Goal: Information Seeking & Learning: Learn about a topic

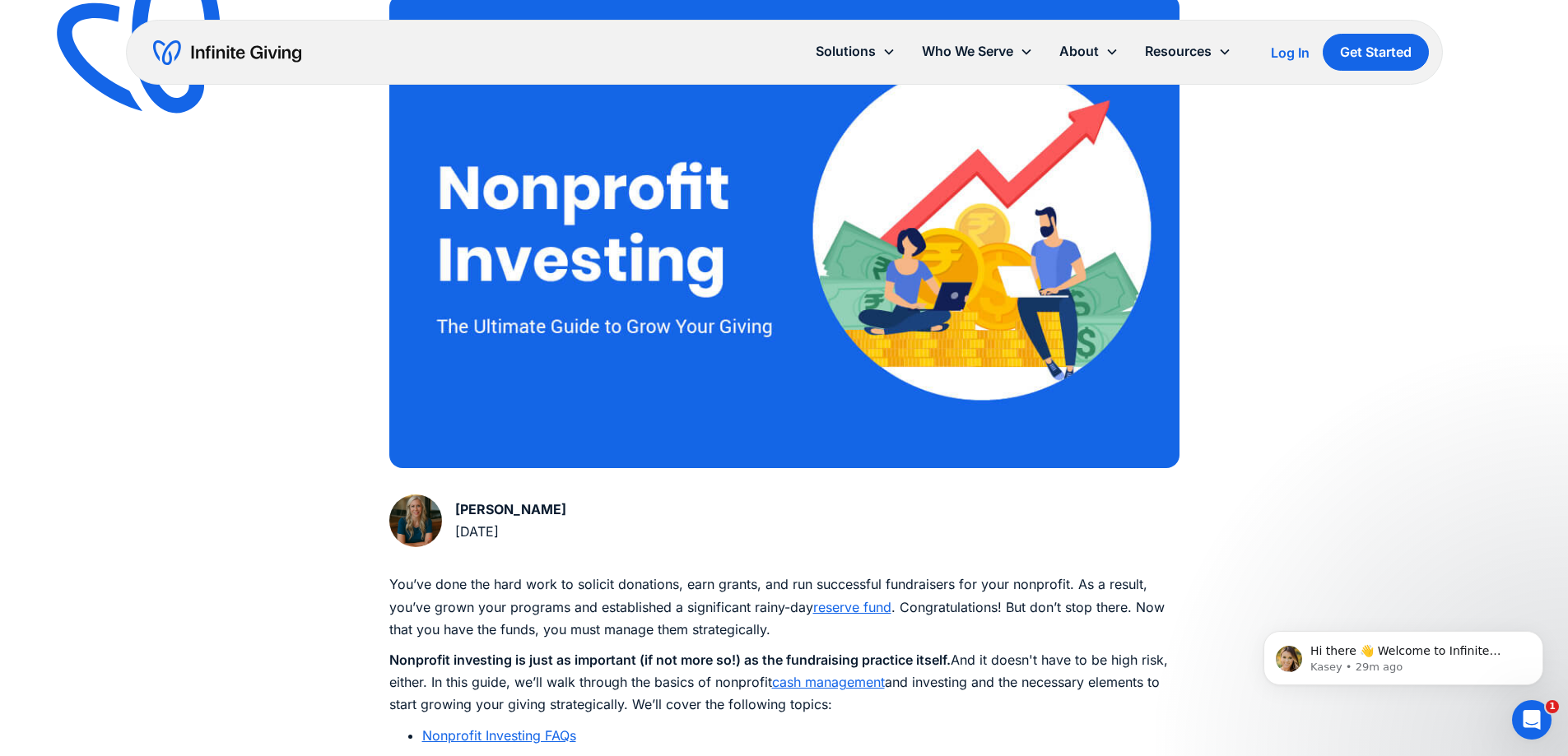
scroll to position [576, 0]
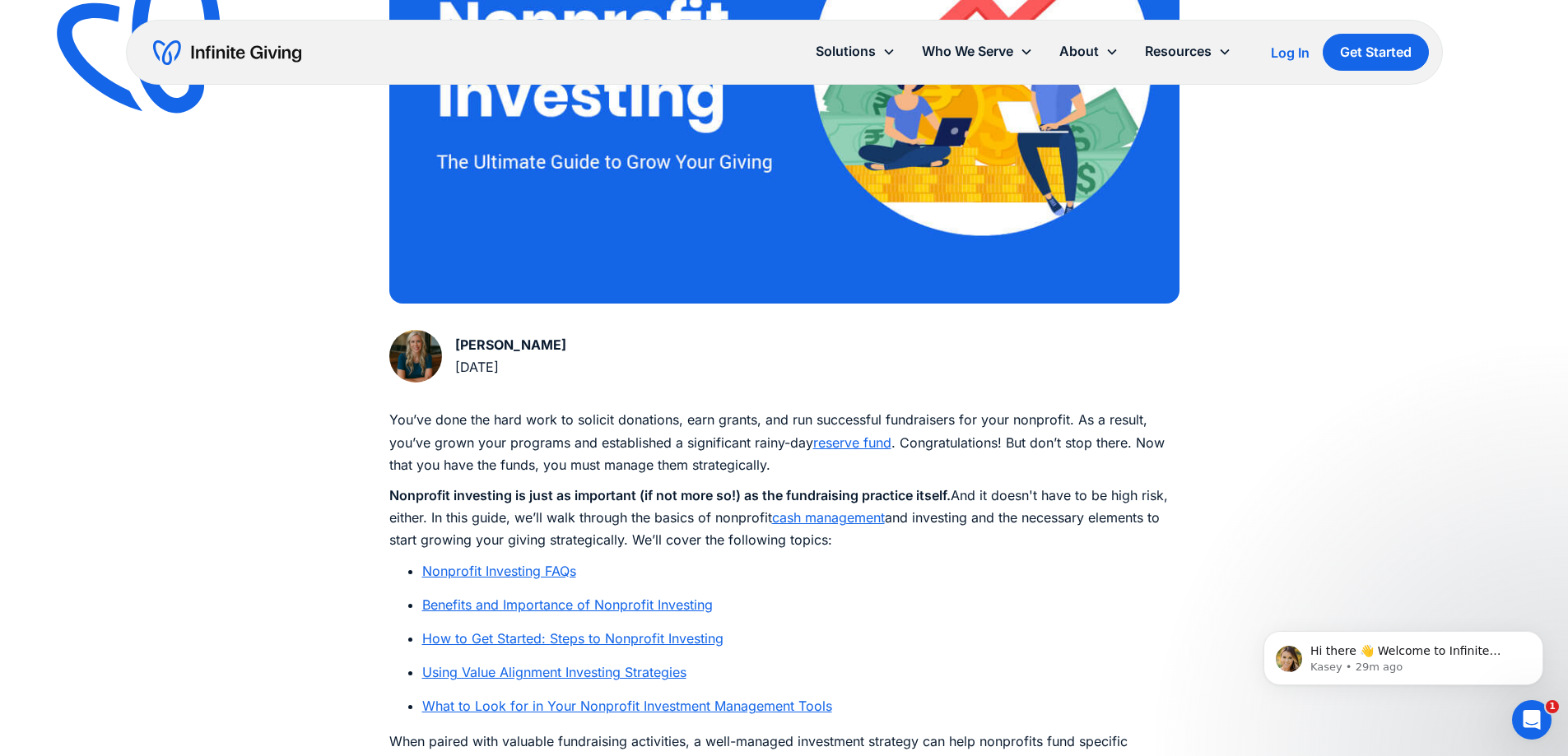
click at [522, 573] on link "Nonprofit Investing FAQs" at bounding box center [499, 571] width 154 height 16
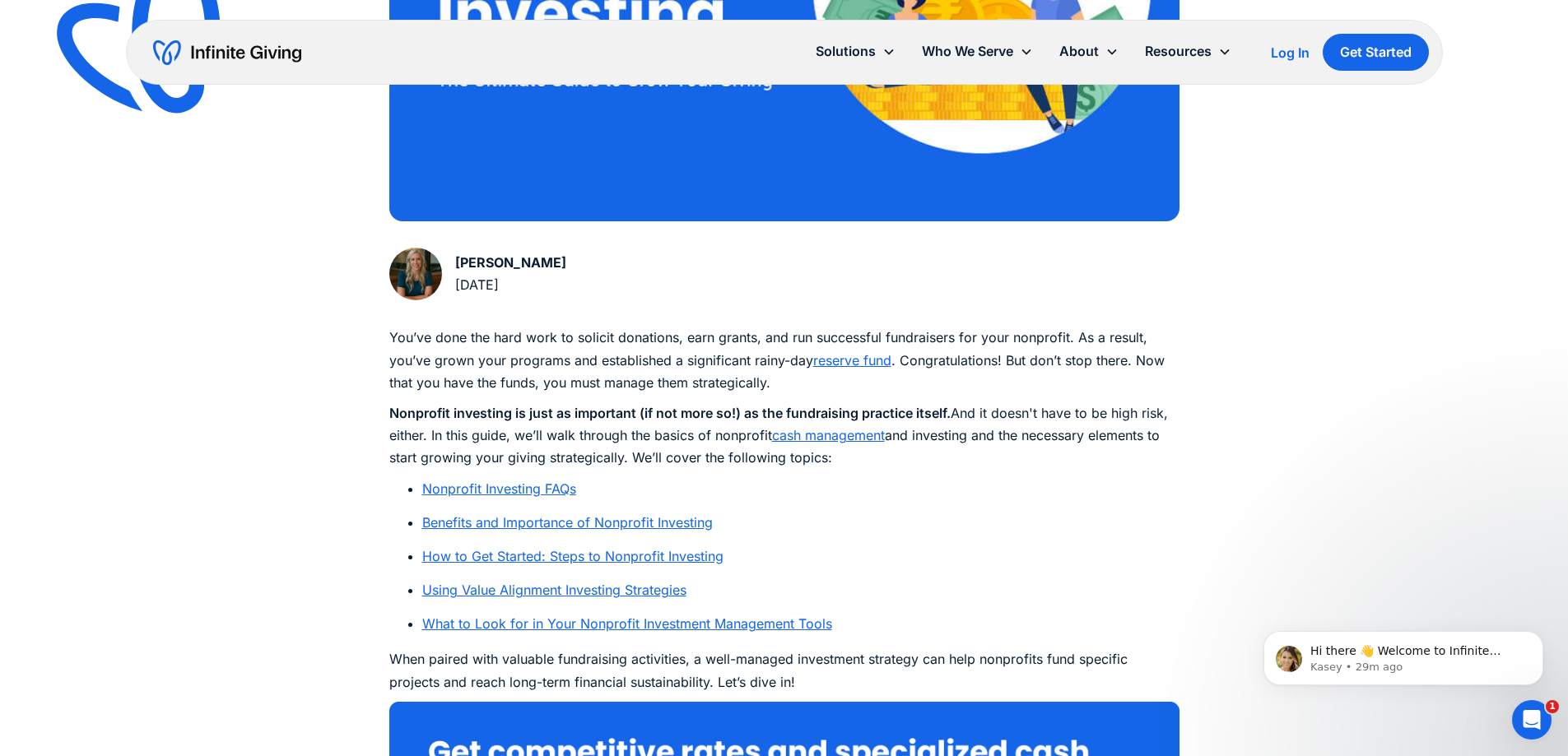
scroll to position [741, 0]
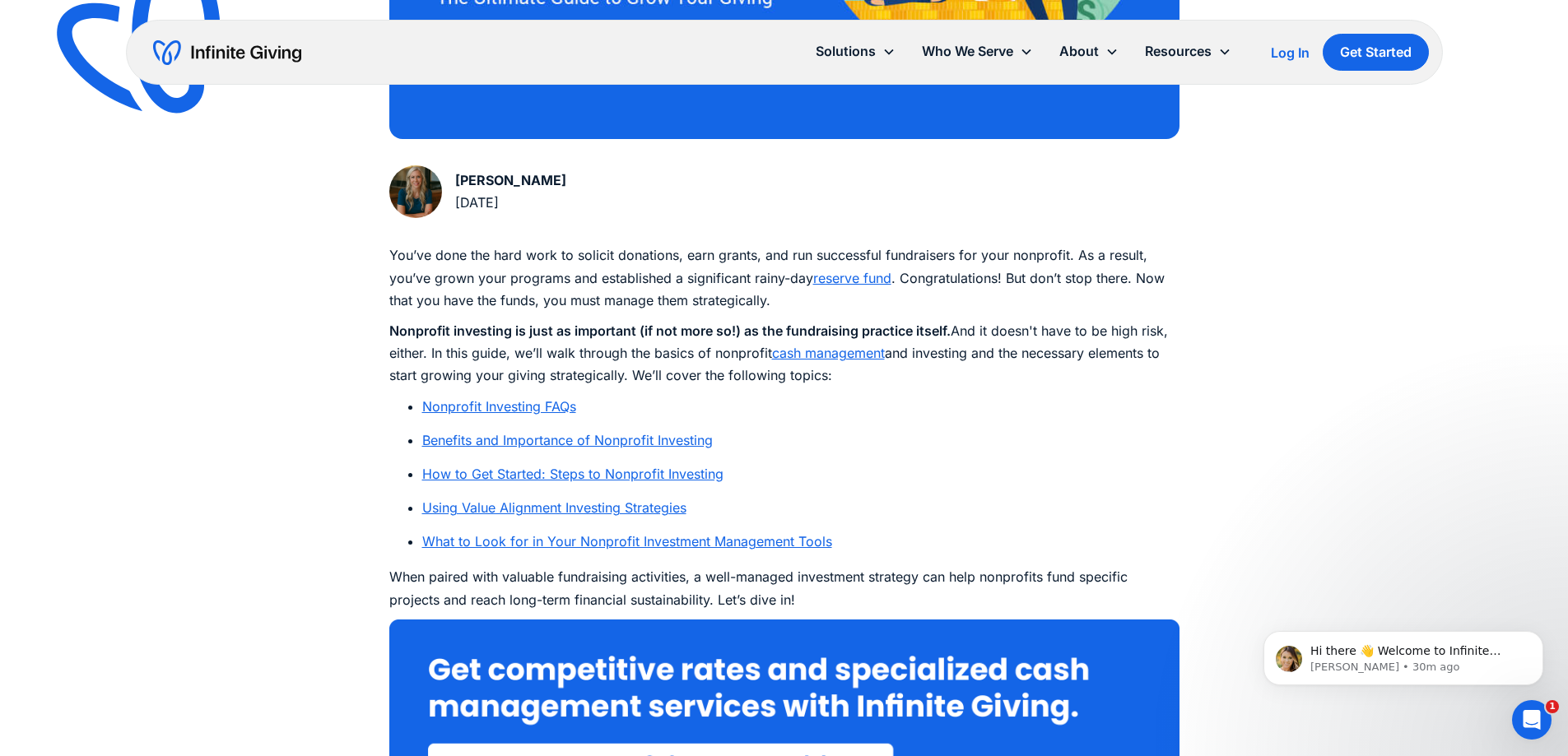
click at [623, 472] on link "How to Get Started: Steps to Nonprofit Investing" at bounding box center [572, 473] width 302 height 16
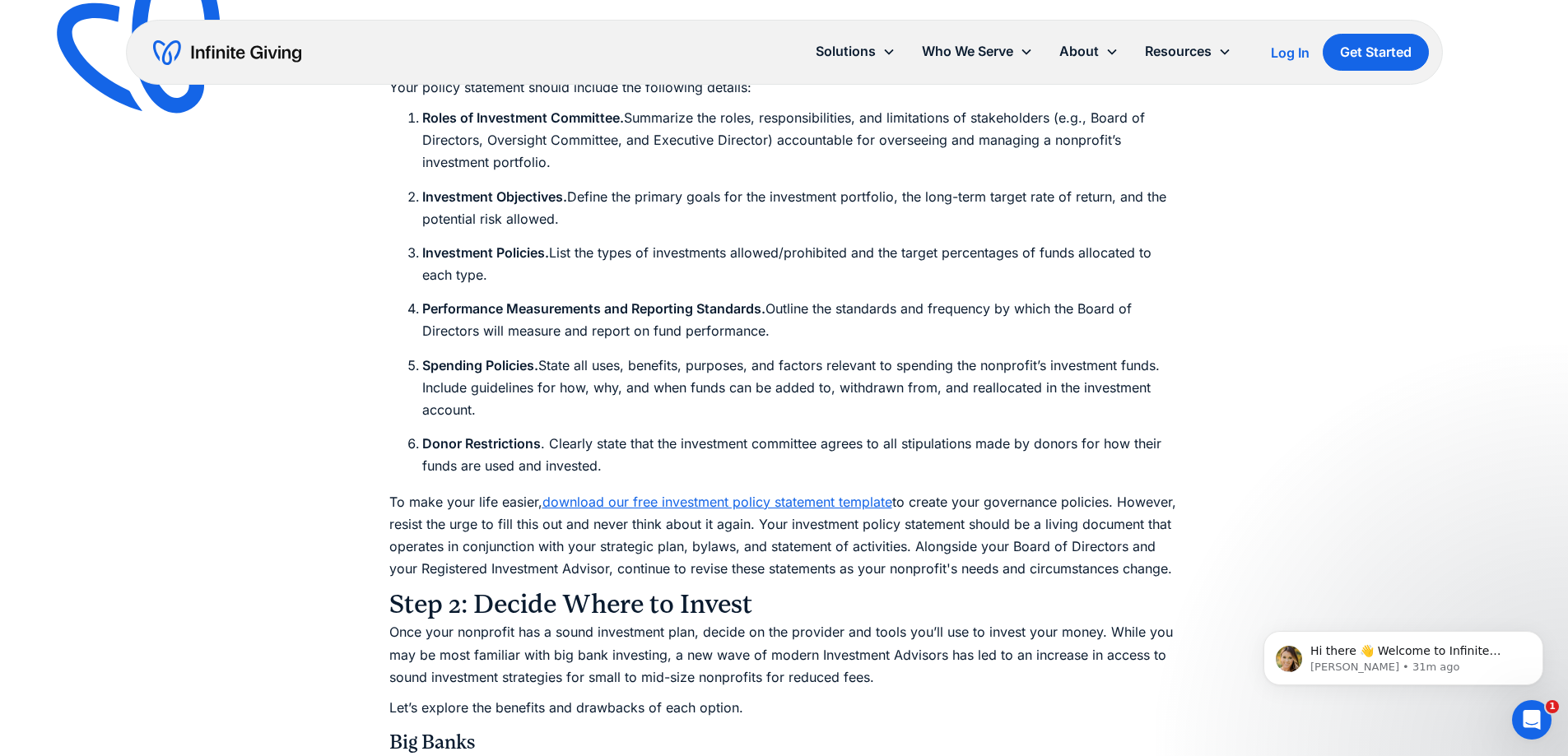
scroll to position [5857, 0]
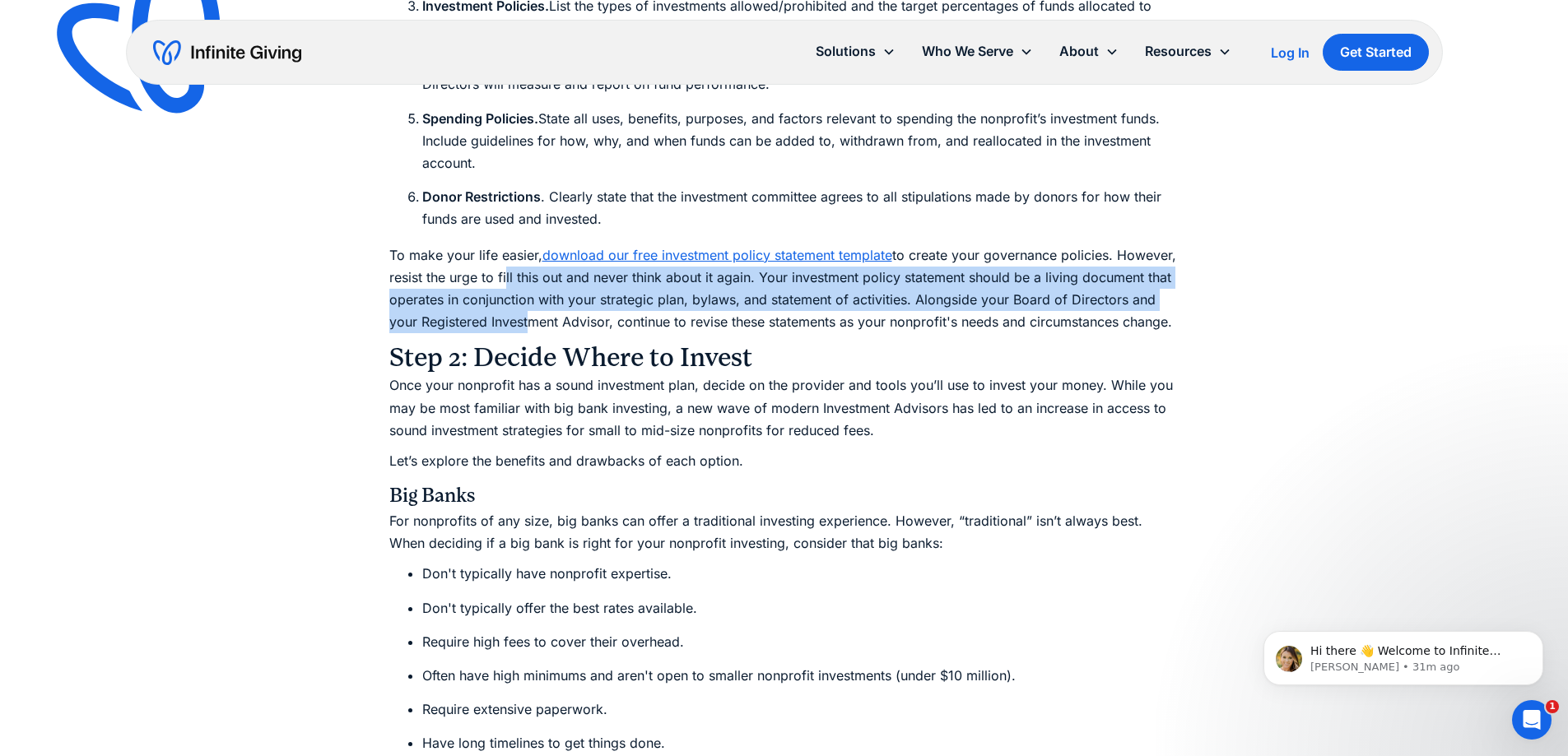
drag, startPoint x: 503, startPoint y: 279, endPoint x: 524, endPoint y: 311, distance: 38.3
click at [524, 311] on p "To make your life easier, download our free investment policy statement templat…" at bounding box center [784, 290] width 790 height 90
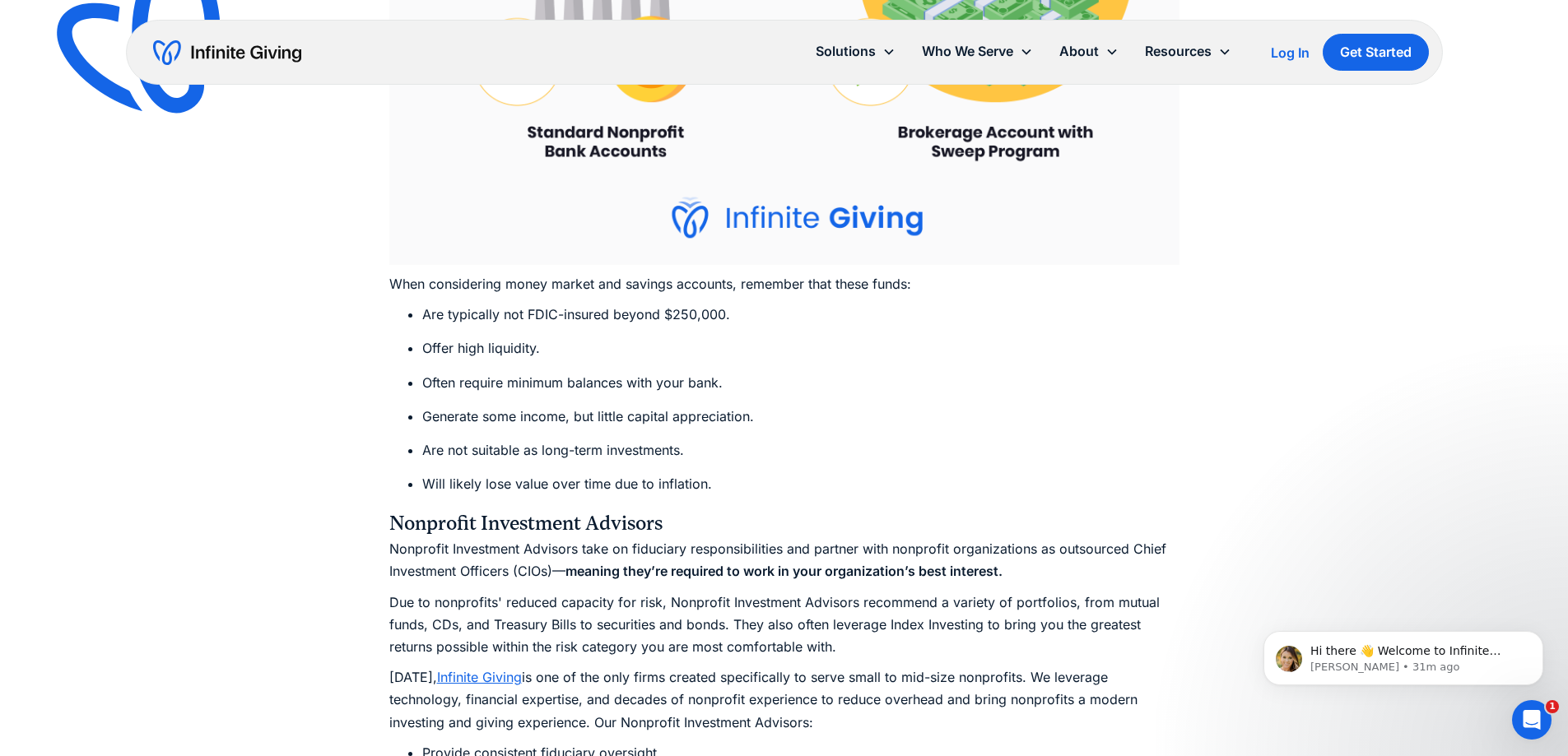
scroll to position [8079, 0]
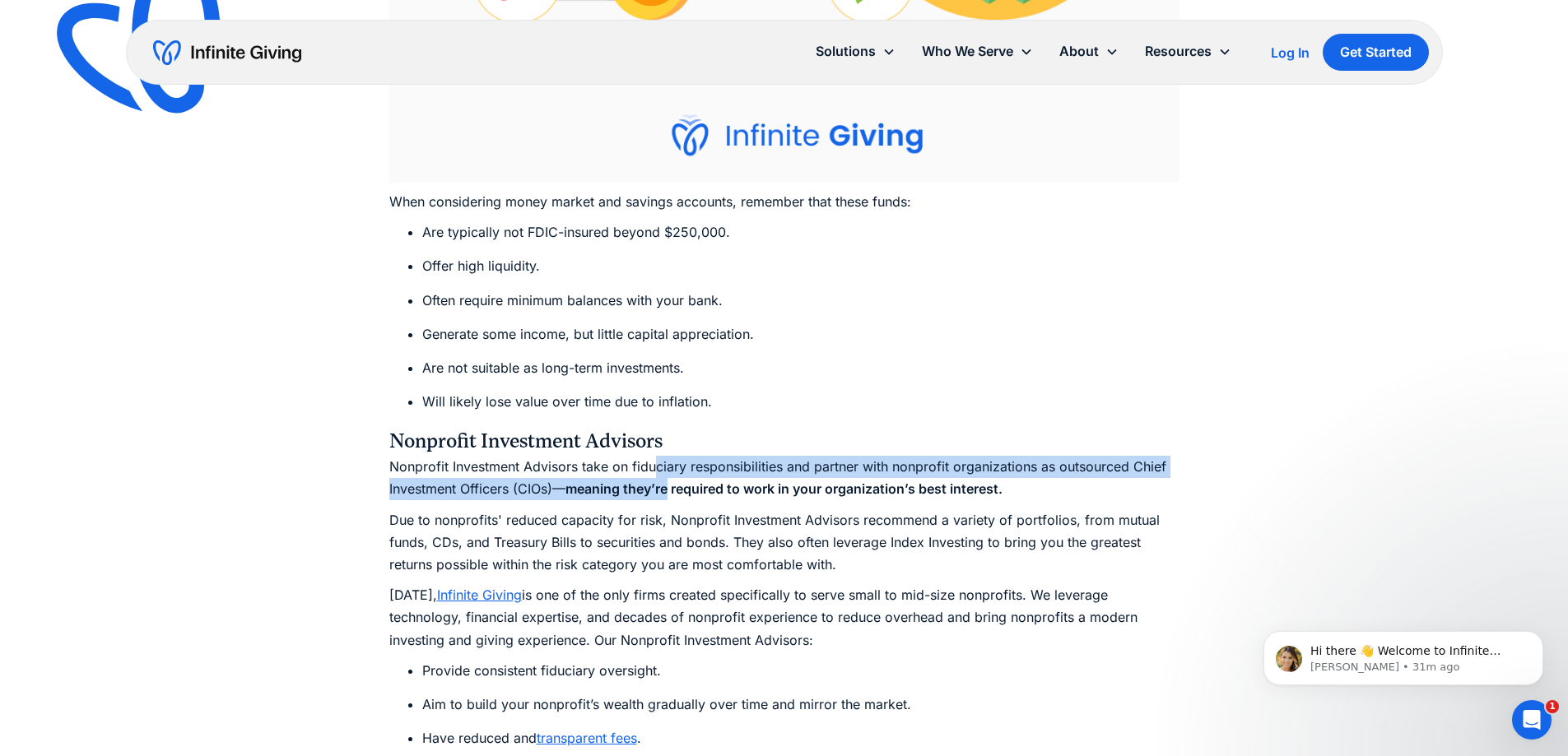
drag, startPoint x: 659, startPoint y: 470, endPoint x: 667, endPoint y: 494, distance: 25.3
click at [667, 494] on p "Nonprofit Investment Advisors take on fiduciary responsibilities and partner wi…" at bounding box center [784, 477] width 790 height 44
click at [667, 494] on strong "meaning they’re required to work in your organization’s best interest." at bounding box center [783, 489] width 437 height 16
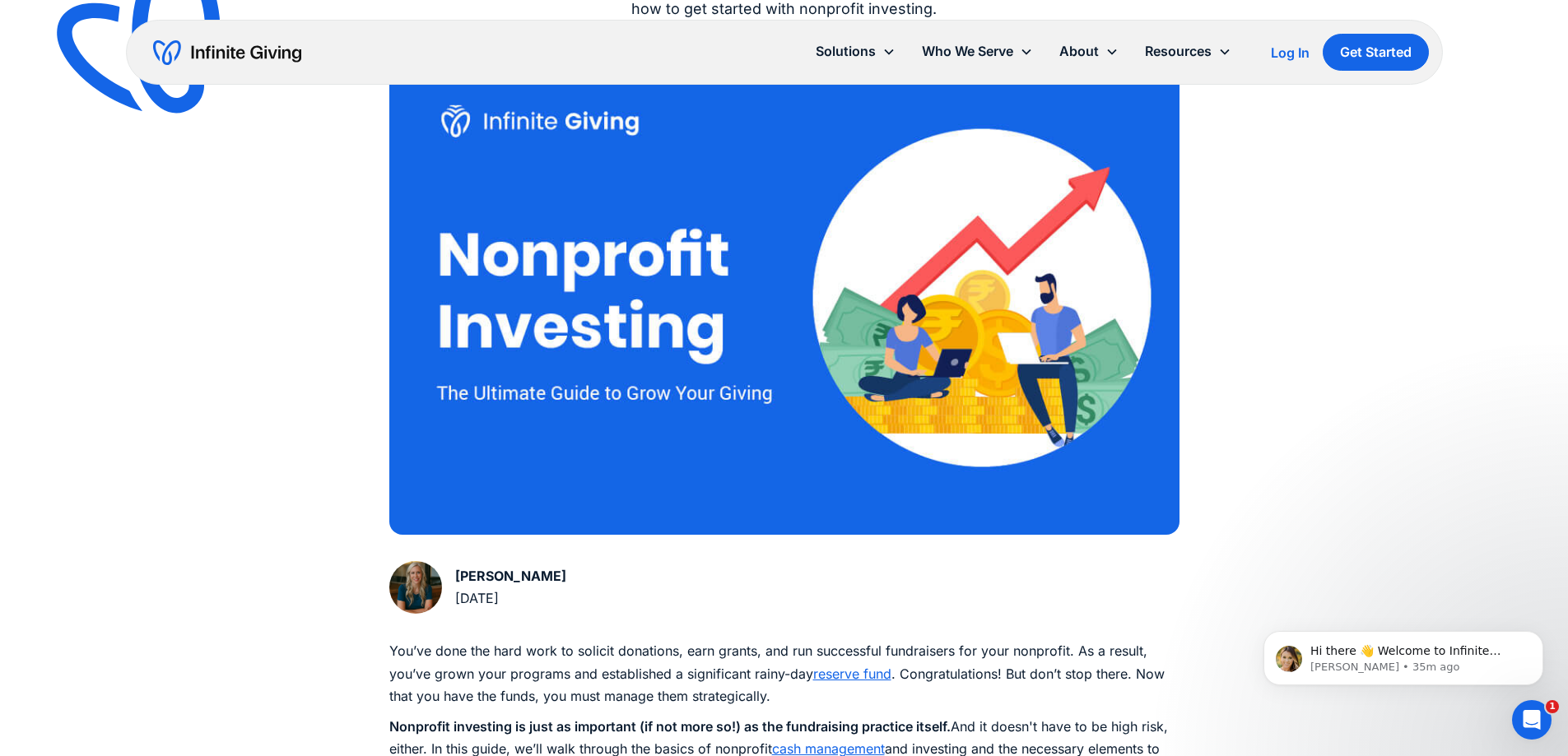
scroll to position [0, 0]
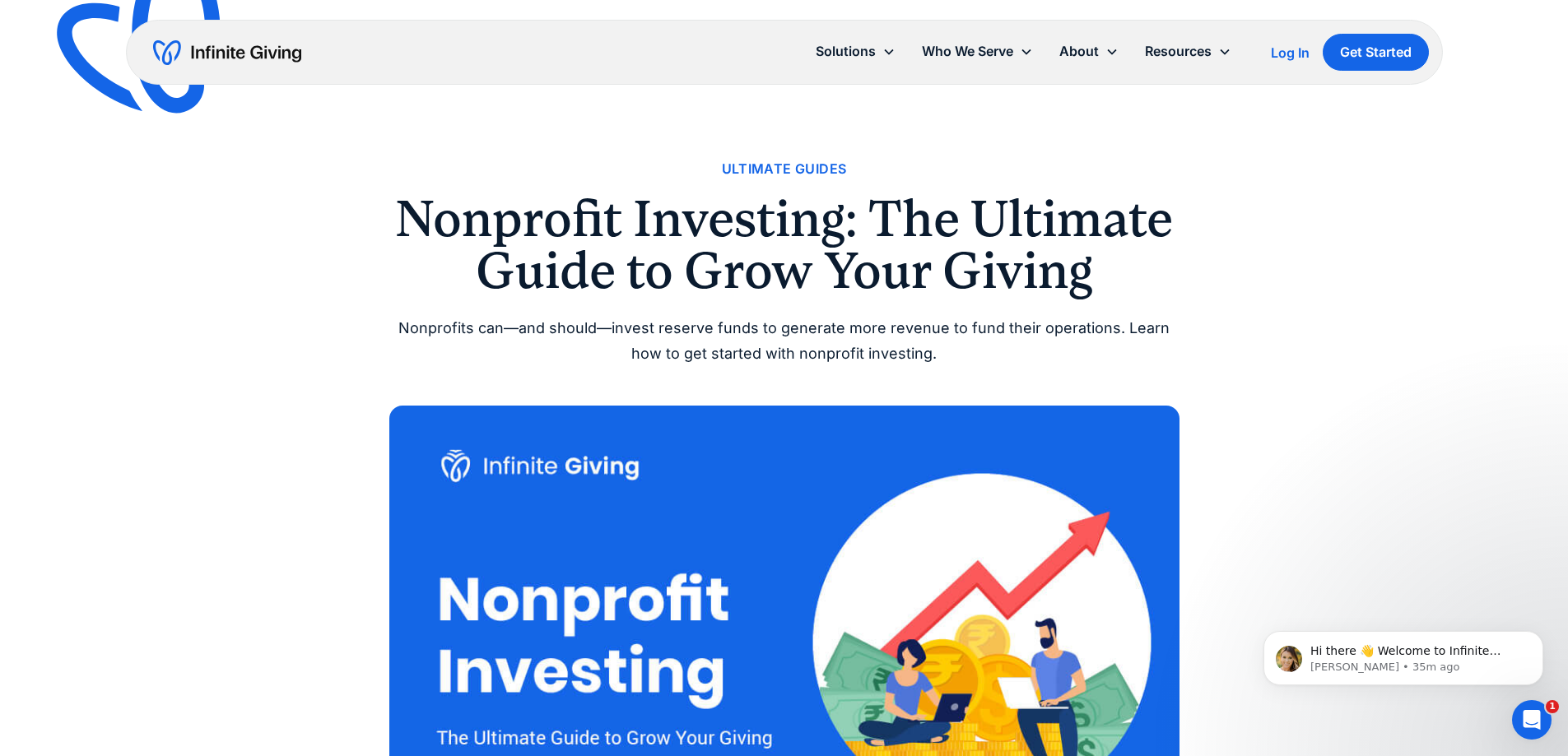
click at [210, 50] on img "home" at bounding box center [227, 52] width 149 height 26
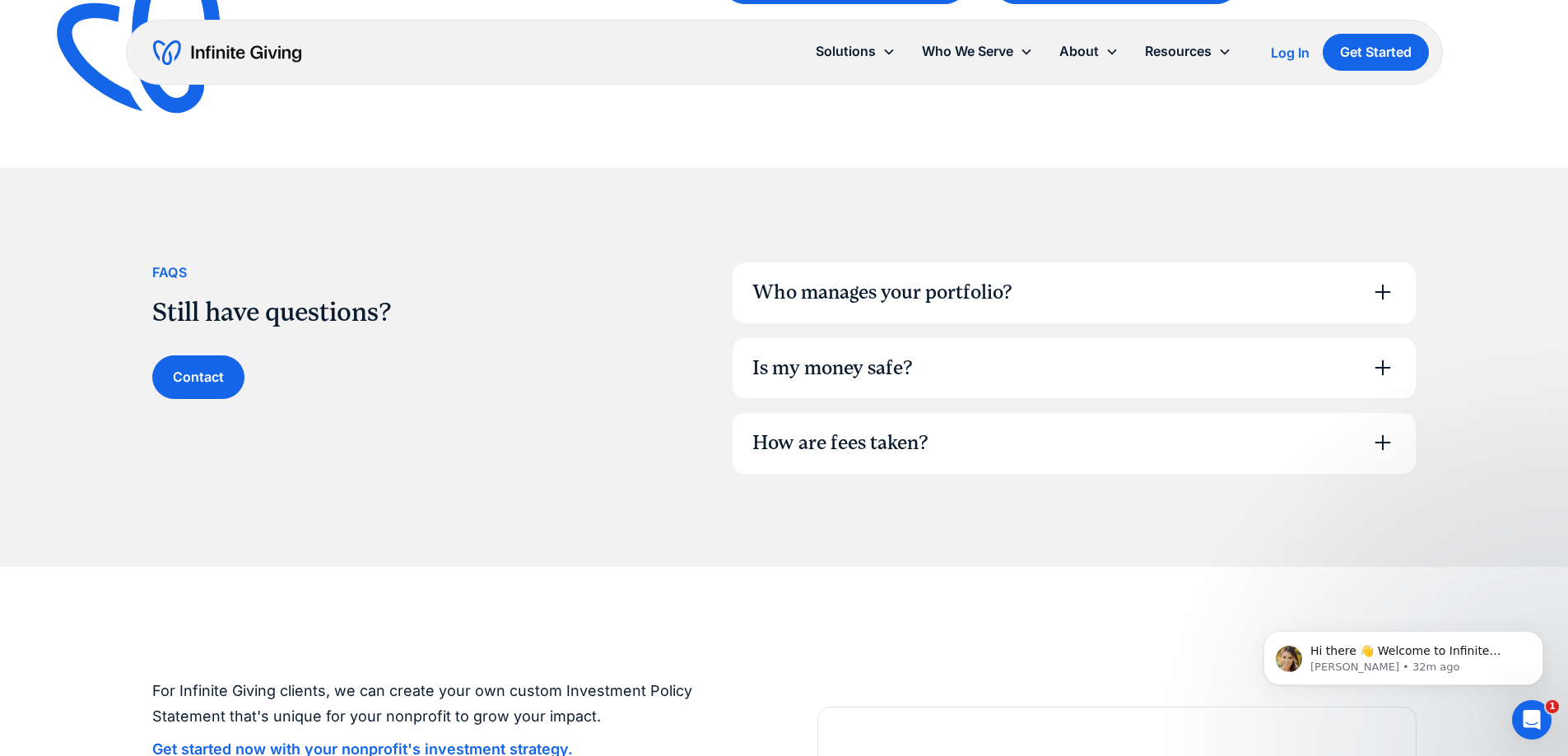
scroll to position [1152, 0]
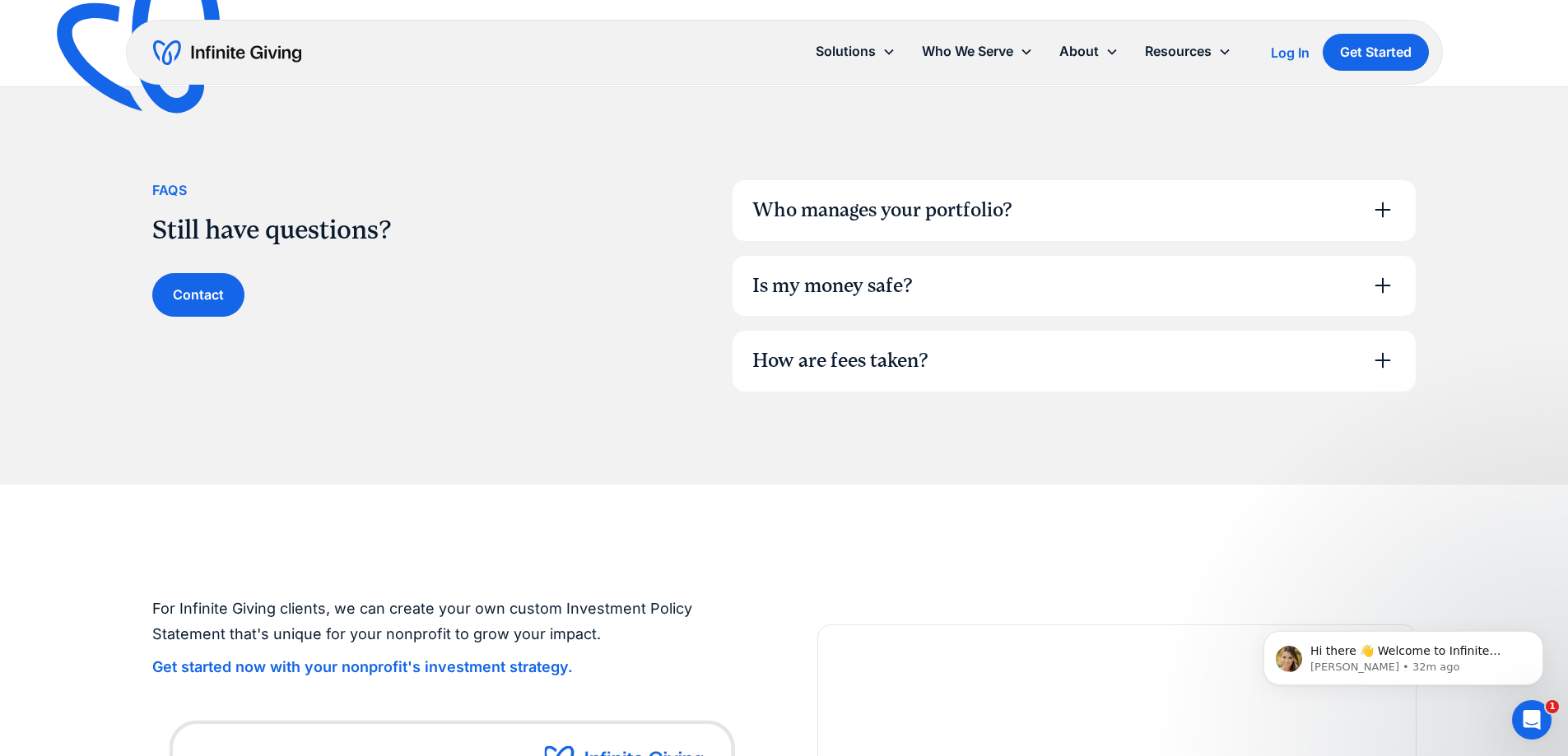
click at [916, 214] on div "Who manages your portfolio?" at bounding box center [882, 211] width 260 height 28
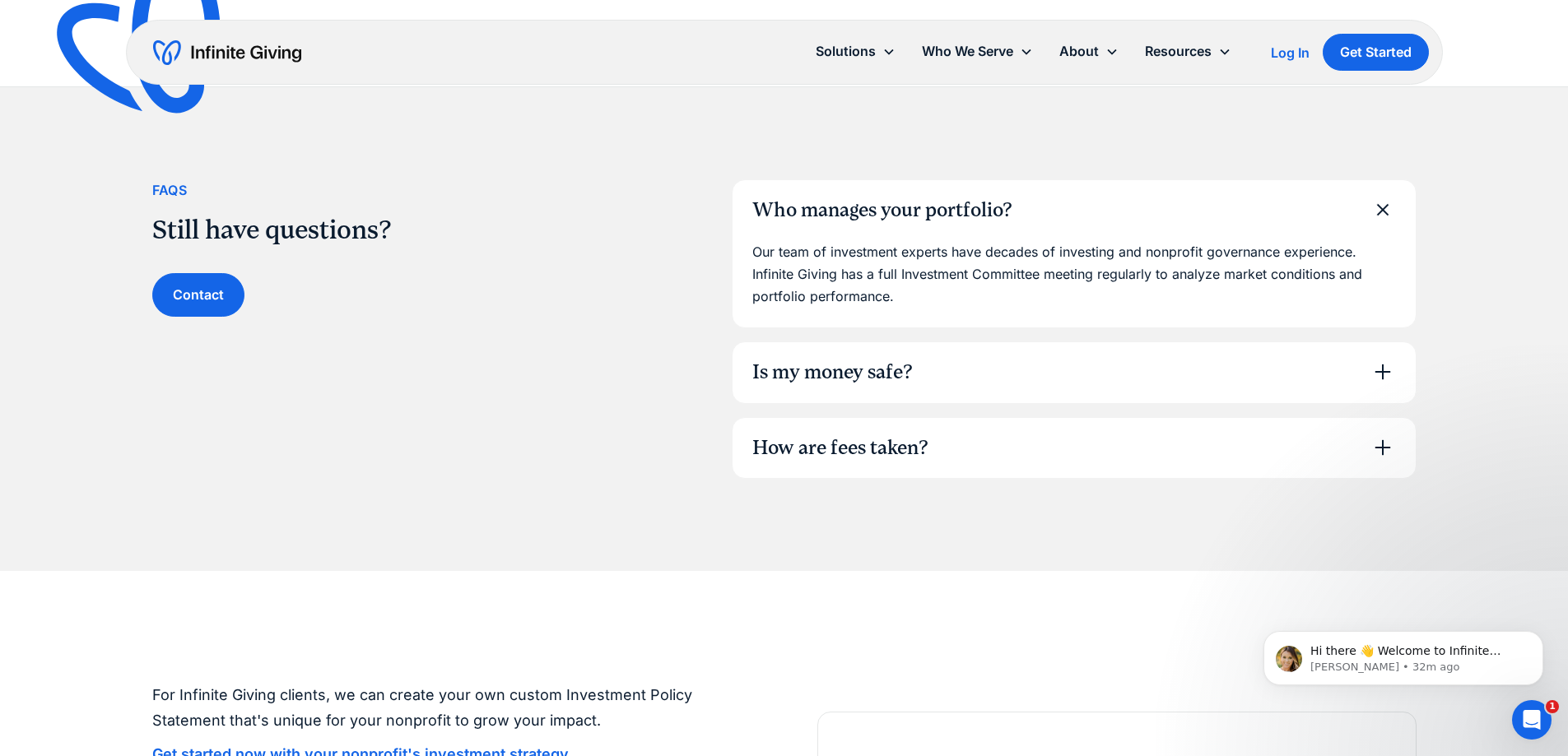
click at [876, 386] on div "Is my money safe?" at bounding box center [833, 373] width 160 height 28
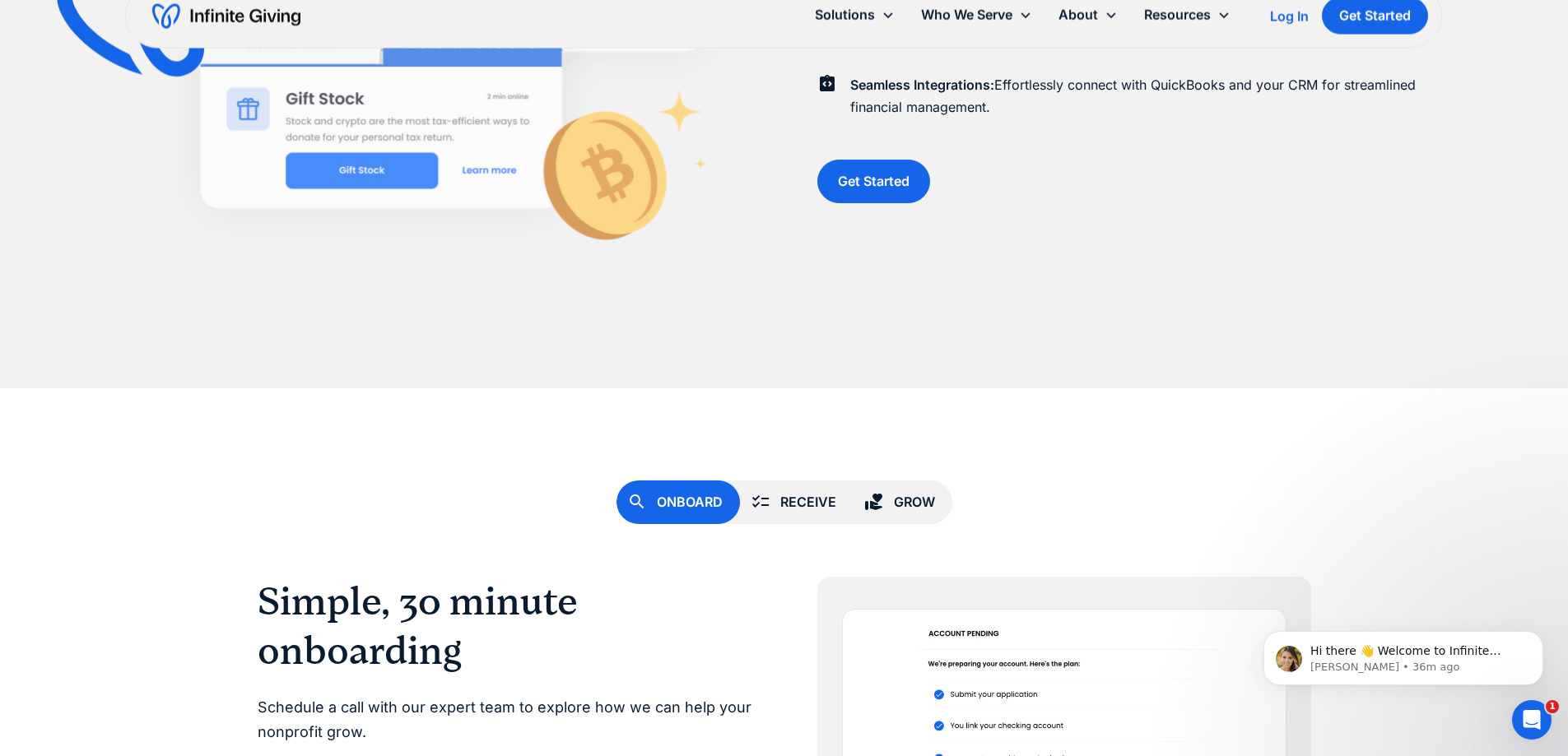
scroll to position [4197, 0]
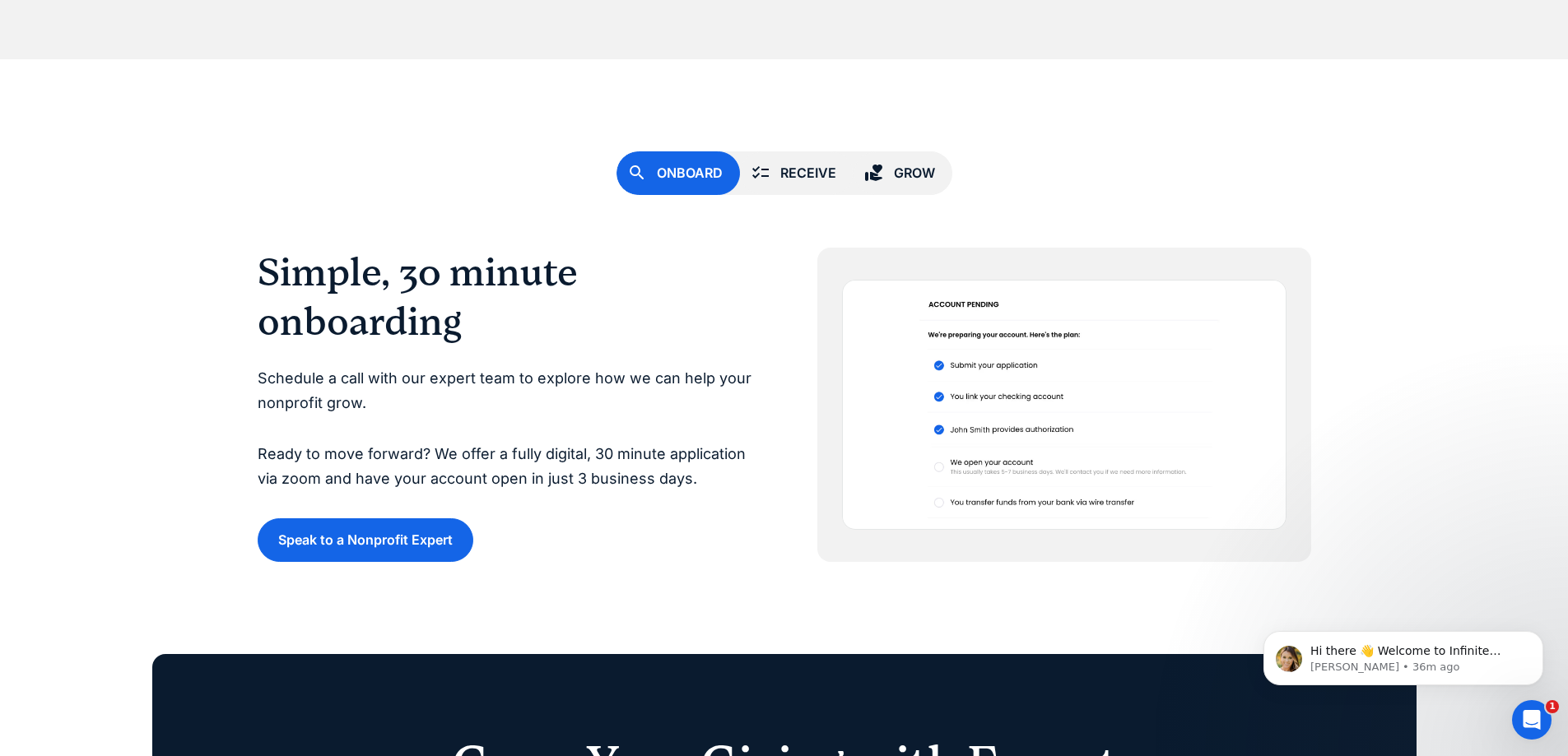
click at [819, 158] on link "Receive" at bounding box center [797, 173] width 113 height 43
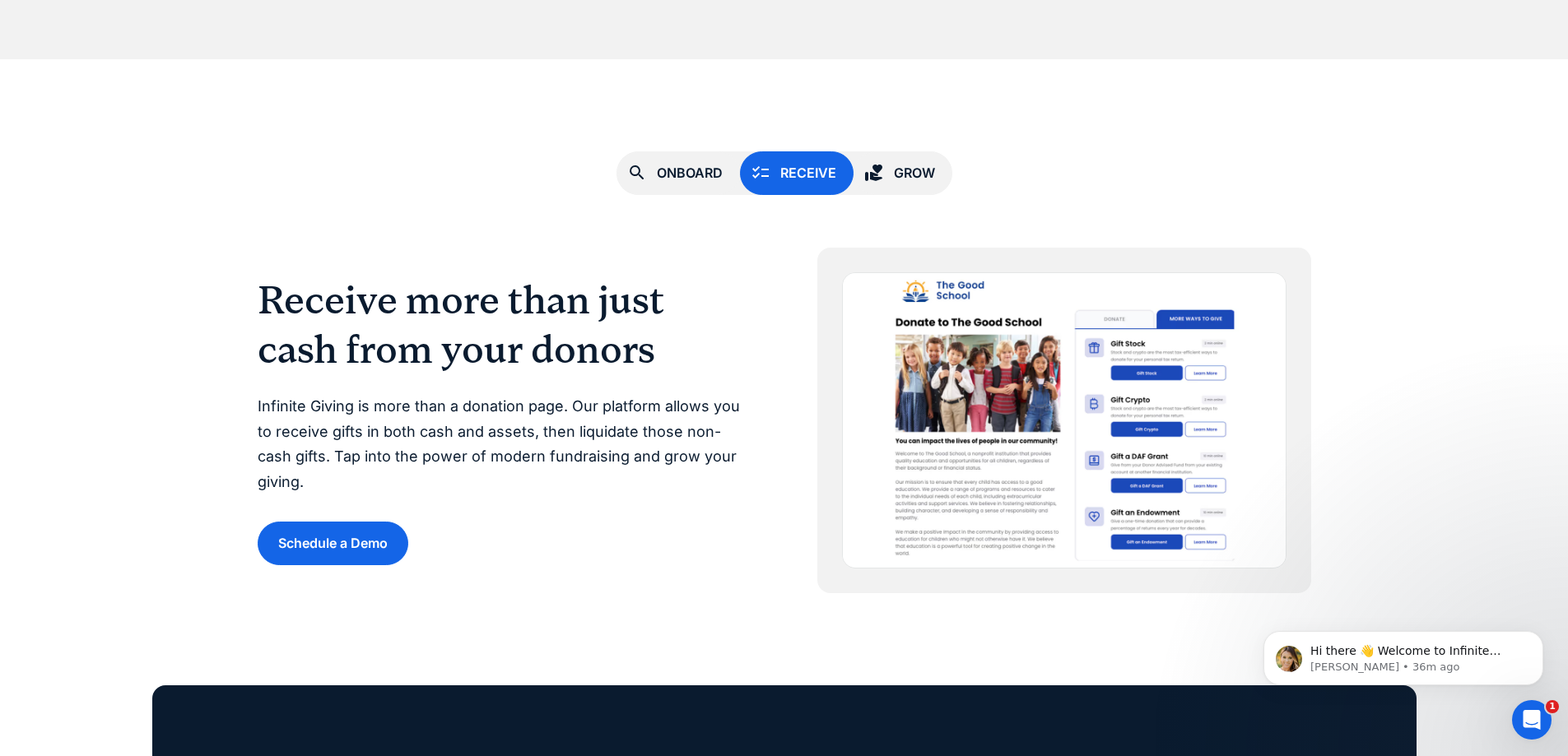
click at [875, 178] on icon at bounding box center [873, 173] width 17 height 16
